Goal: Task Accomplishment & Management: Use online tool/utility

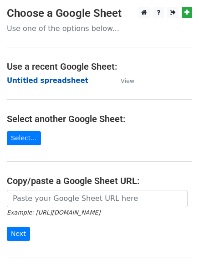
click at [40, 79] on strong "Untitled spreadsheet" at bounding box center [47, 80] width 81 height 8
click at [20, 81] on strong "Untitled spreadsheet" at bounding box center [47, 80] width 81 height 8
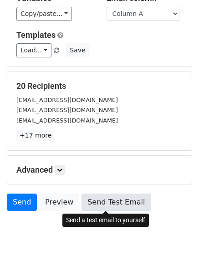
scroll to position [88, 0]
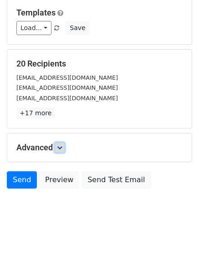
click at [61, 147] on icon at bounding box center [59, 147] width 5 height 5
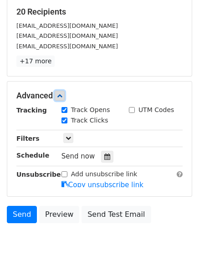
scroll to position [177, 0]
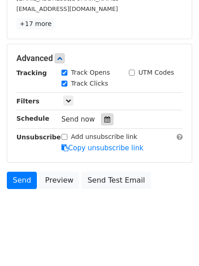
click at [104, 119] on icon at bounding box center [107, 119] width 6 height 6
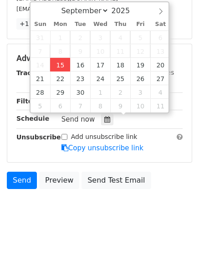
type input "2025-09-15 12:00"
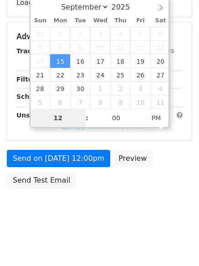
type input "4"
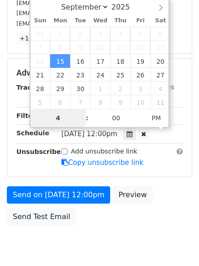
scroll to position [177, 0]
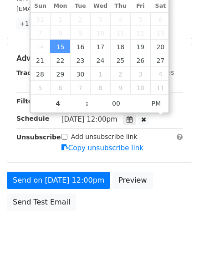
type input "2025-09-15 16:00"
click at [79, 241] on body "New Campaign Daily emails left: 50 Google Sheet: Untitled spreadsheet Variables…" at bounding box center [99, 41] width 199 height 422
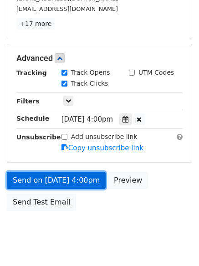
click at [59, 184] on link "Send on Sep 15 at 4:00pm" at bounding box center [56, 180] width 99 height 17
click at [50, 175] on link "Send on Sep 15 at 4:00pm" at bounding box center [56, 180] width 99 height 17
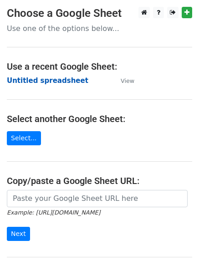
click at [29, 79] on strong "Untitled spreadsheet" at bounding box center [47, 80] width 81 height 8
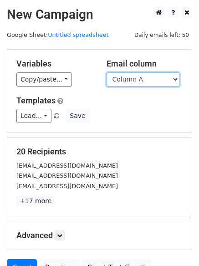
click at [131, 80] on select "Column A Column B Column C Column D Column E Column F" at bounding box center [142, 79] width 73 height 14
click at [127, 76] on select "Column A Column B Column C Column D Column E Column F" at bounding box center [142, 79] width 73 height 14
select select "Column B"
click at [106, 72] on select "Column A Column B Column C Column D Column E Column F" at bounding box center [142, 79] width 73 height 14
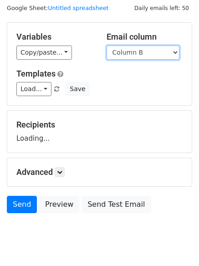
scroll to position [51, 0]
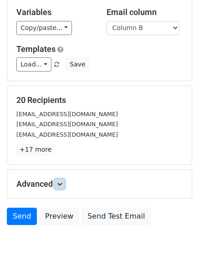
click at [65, 186] on link at bounding box center [60, 184] width 10 height 10
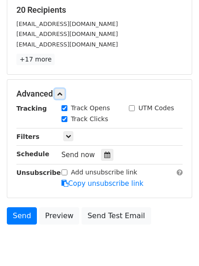
scroll to position [177, 0]
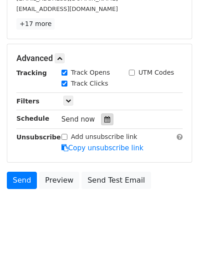
click at [101, 119] on div at bounding box center [107, 119] width 12 height 12
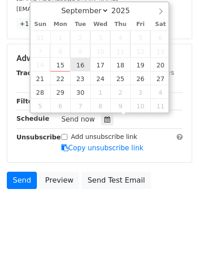
type input "2025-09-16 12:00"
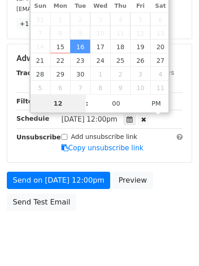
scroll to position [162, 0]
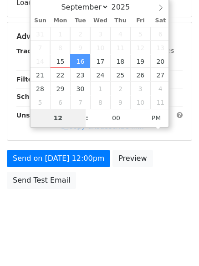
type input "5"
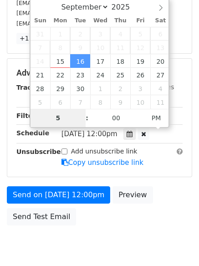
scroll to position [177, 0]
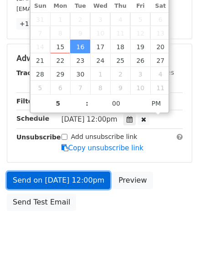
type input "2025-09-16 17:00"
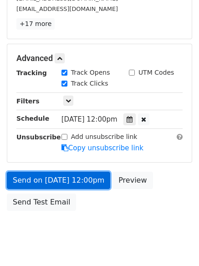
click at [53, 174] on link "Send on Sep 16 at 12:00pm" at bounding box center [58, 180] width 103 height 17
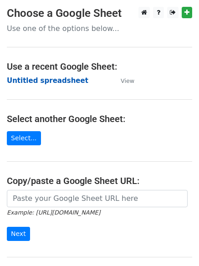
click at [25, 83] on strong "Untitled spreadsheet" at bounding box center [47, 80] width 81 height 8
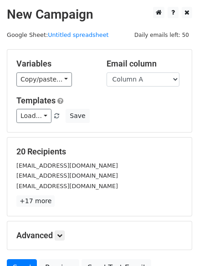
click at [146, 80] on select "Column A Column B Column C Column D Column E Column F" at bounding box center [142, 79] width 73 height 14
click at [143, 83] on select "Column A Column B Column C Column D Column E Column F" at bounding box center [142, 79] width 73 height 14
select select "Column C"
click at [106, 72] on select "Column A Column B Column C Column D Column E Column F" at bounding box center [142, 79] width 73 height 14
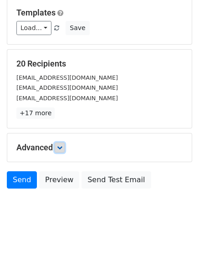
click at [60, 151] on link at bounding box center [60, 147] width 10 height 10
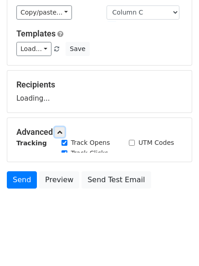
scroll to position [88, 0]
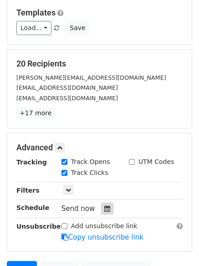
click at [104, 208] on icon at bounding box center [107, 208] width 6 height 6
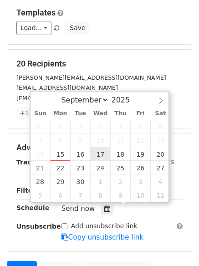
type input "[DATE] 12:00"
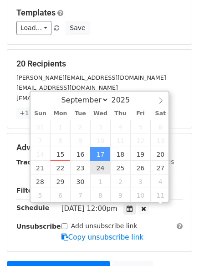
scroll to position [0, 0]
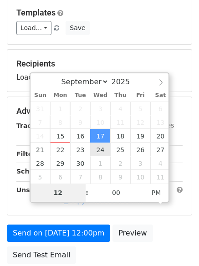
type input "6"
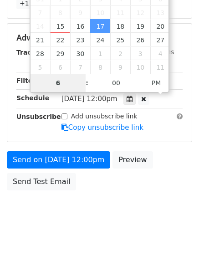
scroll to position [199, 0]
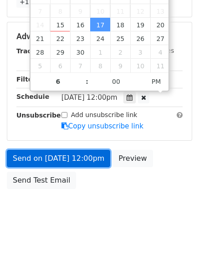
type input "2025-09-17 18:00"
click at [53, 155] on link "Send on Sep 17 at 12:00pm" at bounding box center [58, 158] width 103 height 17
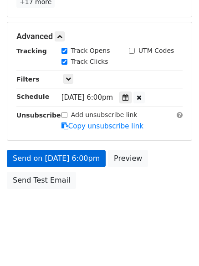
scroll to position [162, 0]
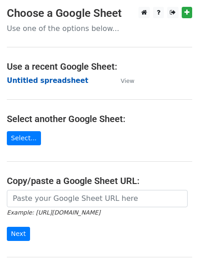
click at [21, 81] on strong "Untitled spreadsheet" at bounding box center [47, 80] width 81 height 8
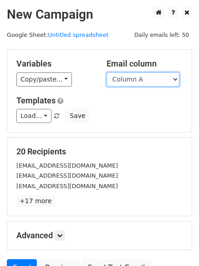
click at [134, 82] on select "Column A Column B Column C Column D Column E Column F" at bounding box center [142, 79] width 73 height 14
select select "Column D"
click at [106, 72] on select "Column A Column B Column C Column D Column E Column F" at bounding box center [142, 79] width 73 height 14
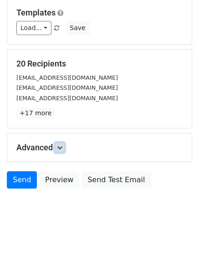
click at [65, 149] on link at bounding box center [60, 147] width 10 height 10
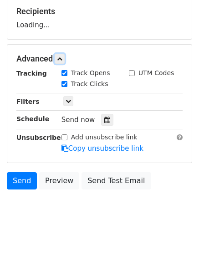
scroll to position [141, 0]
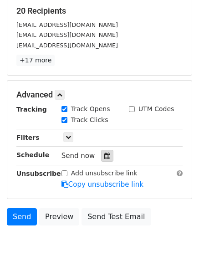
click at [105, 157] on icon at bounding box center [107, 155] width 6 height 6
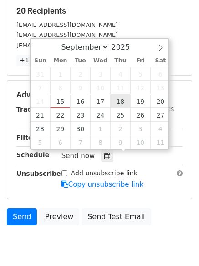
type input "2025-09-18 12:00"
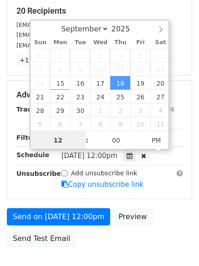
scroll to position [0, 0]
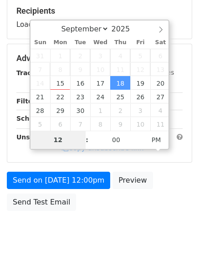
type input "7"
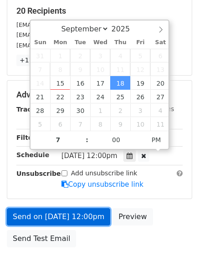
type input "2025-09-18 19:00"
click at [65, 216] on link "Send on Sep 18 at 12:00pm" at bounding box center [58, 216] width 103 height 17
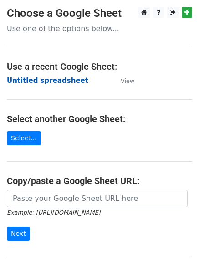
click at [34, 78] on strong "Untitled spreadsheet" at bounding box center [47, 80] width 81 height 8
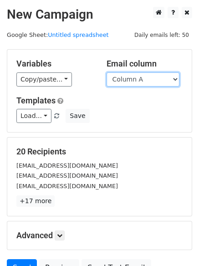
drag, startPoint x: 141, startPoint y: 77, endPoint x: 142, endPoint y: 85, distance: 8.2
click at [141, 77] on select "Column A Column B Column C Column D Column E Column F" at bounding box center [142, 79] width 73 height 14
select select "Column E"
click at [106, 72] on select "Column A Column B Column C Column D Column E Column F" at bounding box center [142, 79] width 73 height 14
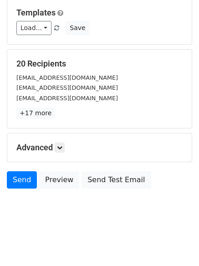
click at [60, 153] on div "Advanced Tracking Track Opens UTM Codes Track Clicks Filters Only include sprea…" at bounding box center [99, 147] width 184 height 28
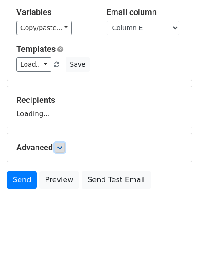
click at [62, 148] on icon at bounding box center [59, 147] width 5 height 5
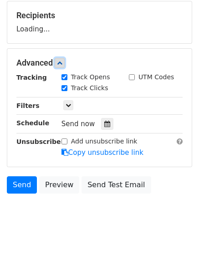
scroll to position [138, 0]
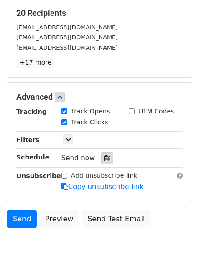
click at [103, 153] on div at bounding box center [107, 158] width 12 height 12
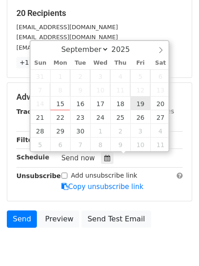
type input "[DATE] 12:00"
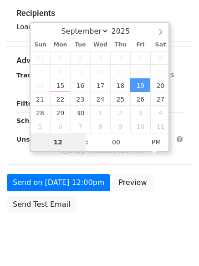
type input "8"
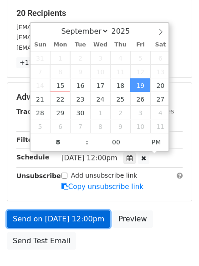
type input "[DATE] 20:00"
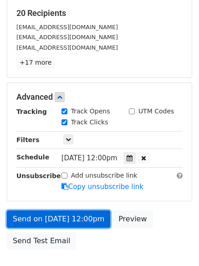
click at [67, 217] on link "Send on [DATE] 12:00pm" at bounding box center [58, 218] width 103 height 17
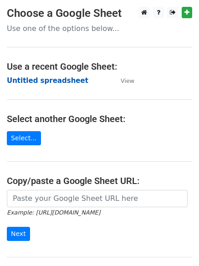
click at [50, 84] on strong "Untitled spreadsheet" at bounding box center [47, 80] width 81 height 8
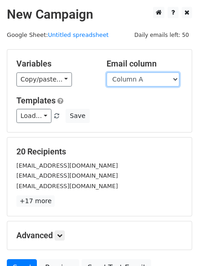
click at [151, 82] on select "Column A Column B Column C Column D Column E Column F" at bounding box center [142, 79] width 73 height 14
select select "Column F"
click at [106, 72] on select "Column A Column B Column C Column D Column E Column F" at bounding box center [142, 79] width 73 height 14
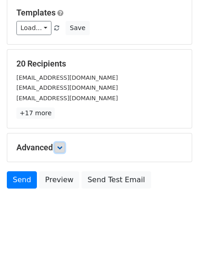
click at [58, 149] on link at bounding box center [60, 147] width 10 height 10
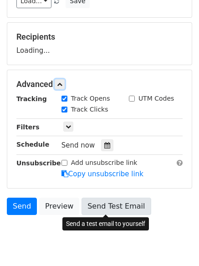
scroll to position [141, 0]
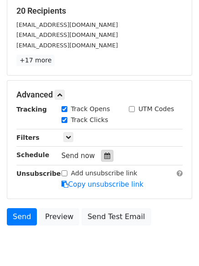
click at [106, 155] on icon at bounding box center [107, 155] width 6 height 6
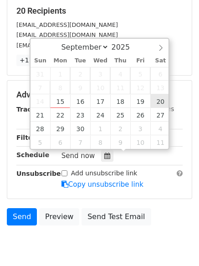
type input "[DATE] 12:00"
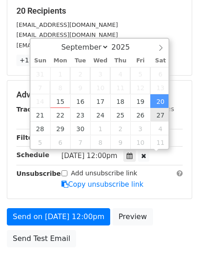
scroll to position [0, 0]
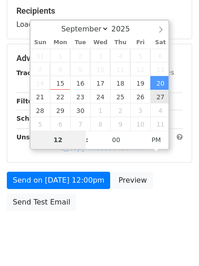
type input "9"
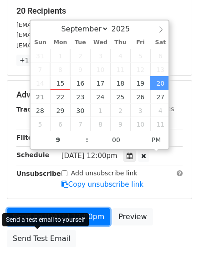
type input "[DATE] 21:00"
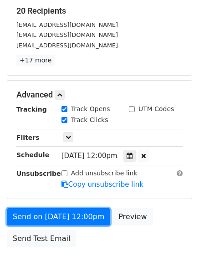
click at [56, 217] on link "Send on [DATE] 12:00pm" at bounding box center [58, 216] width 103 height 17
